Goal: Find contact information: Find contact information

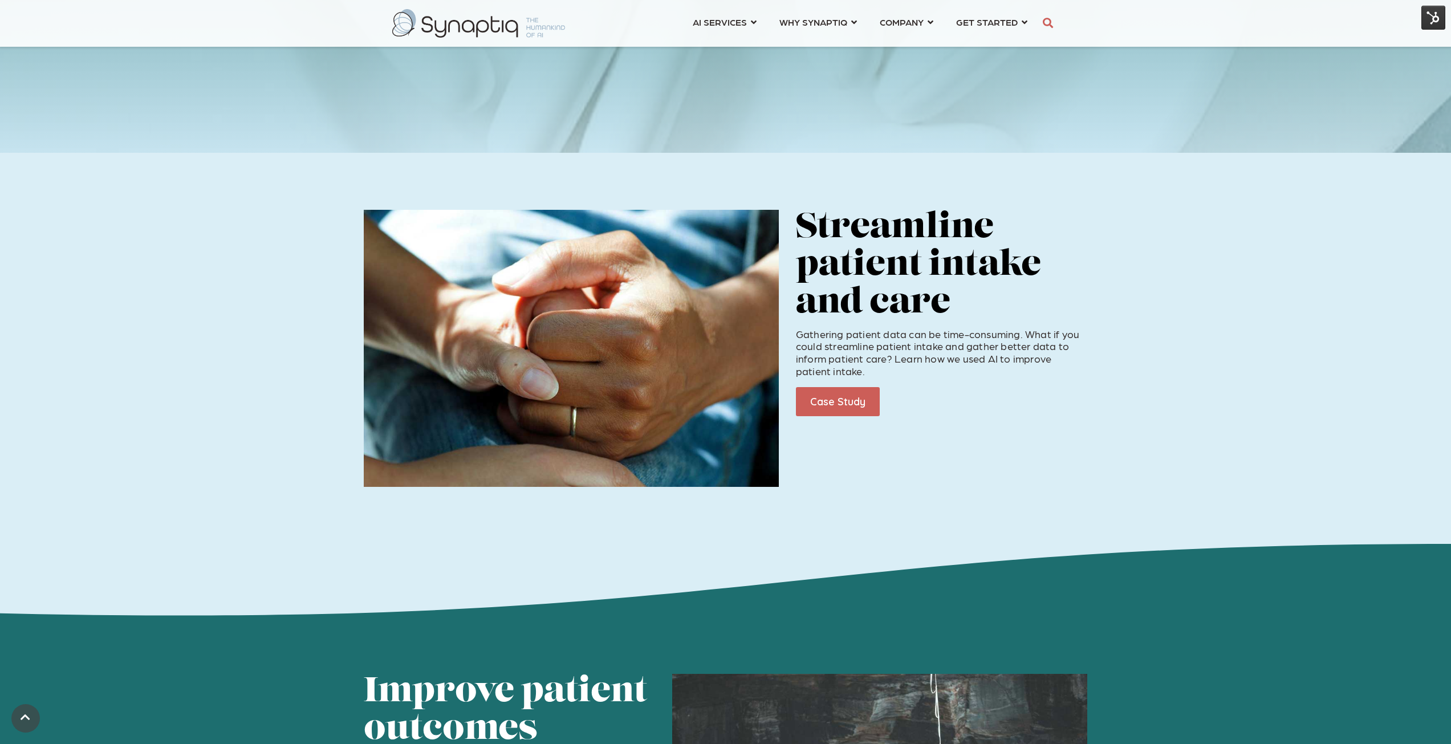
scroll to position [285, 0]
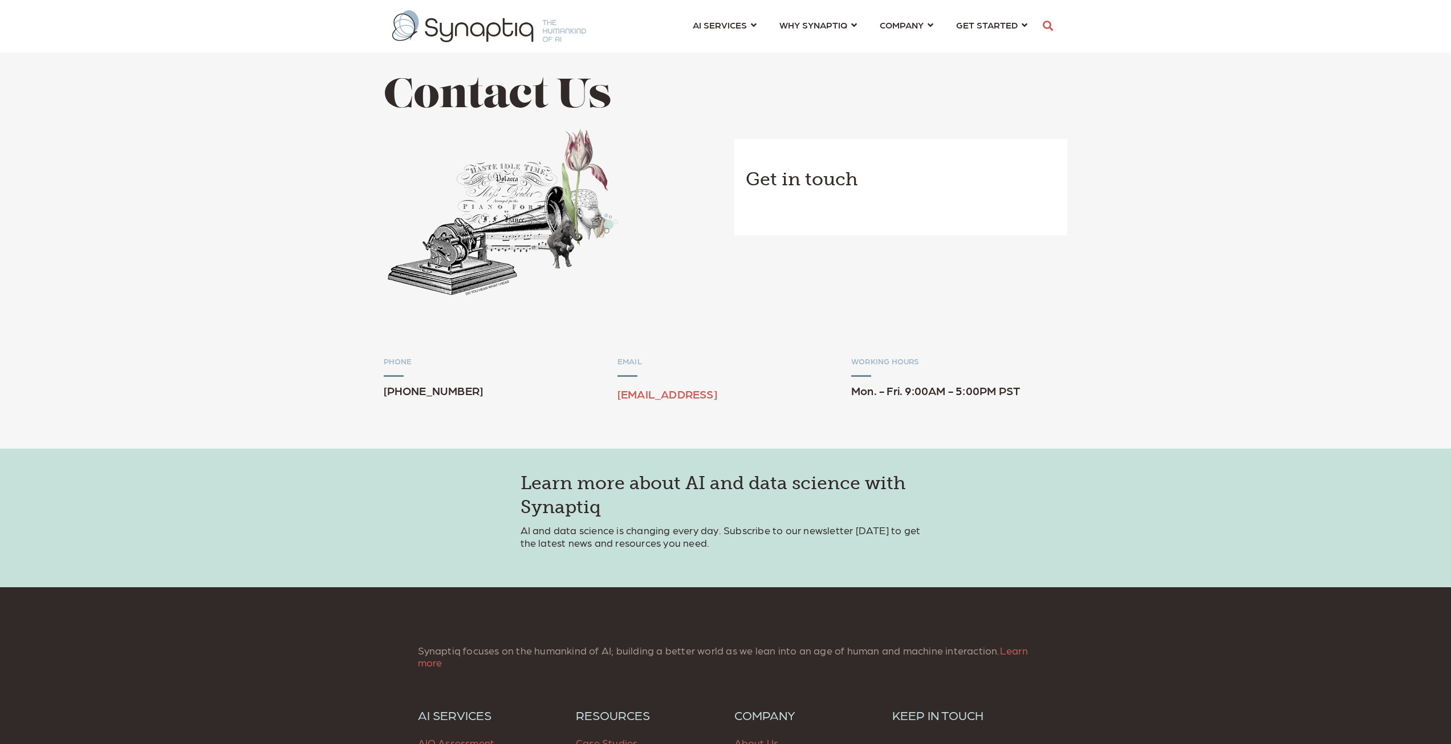
scroll to position [0, 5]
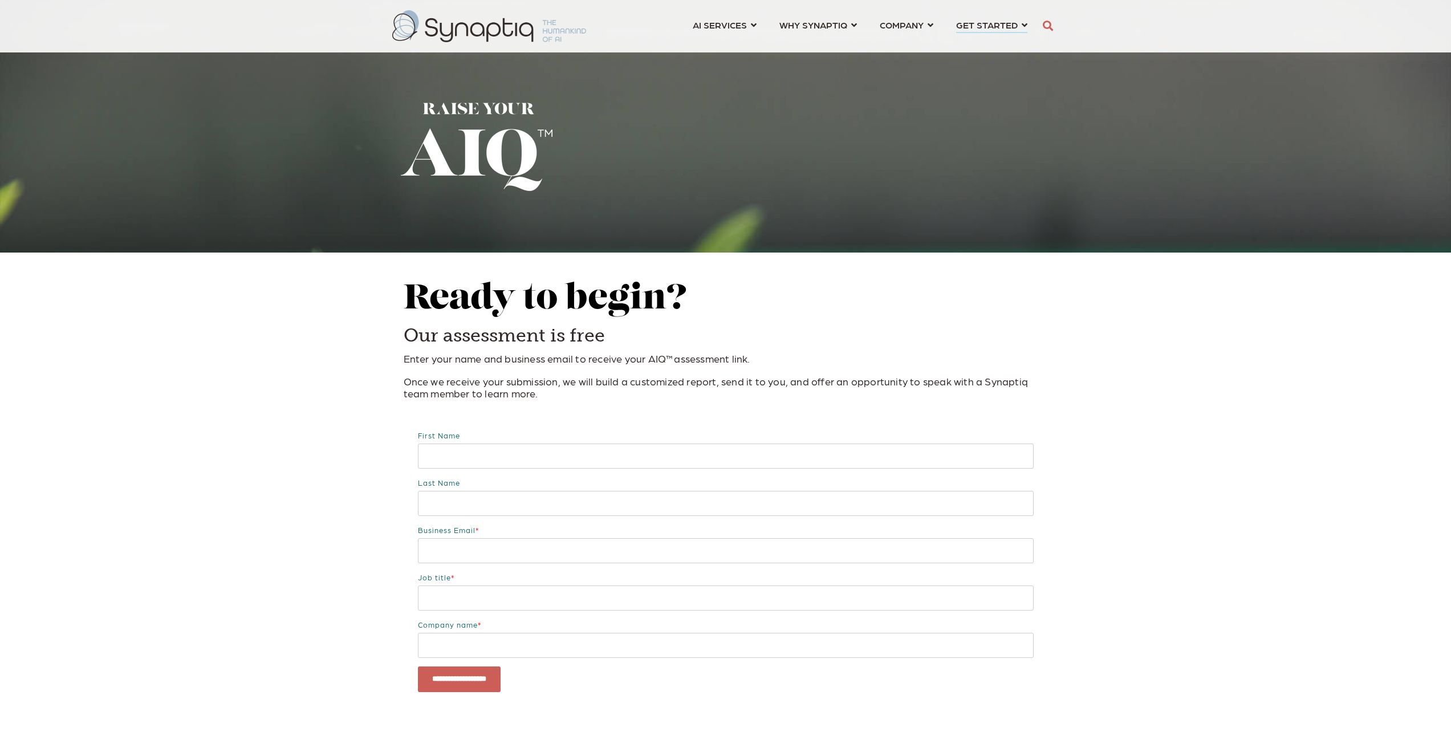
scroll to position [0, 5]
